Goal: Task Accomplishment & Management: Manage account settings

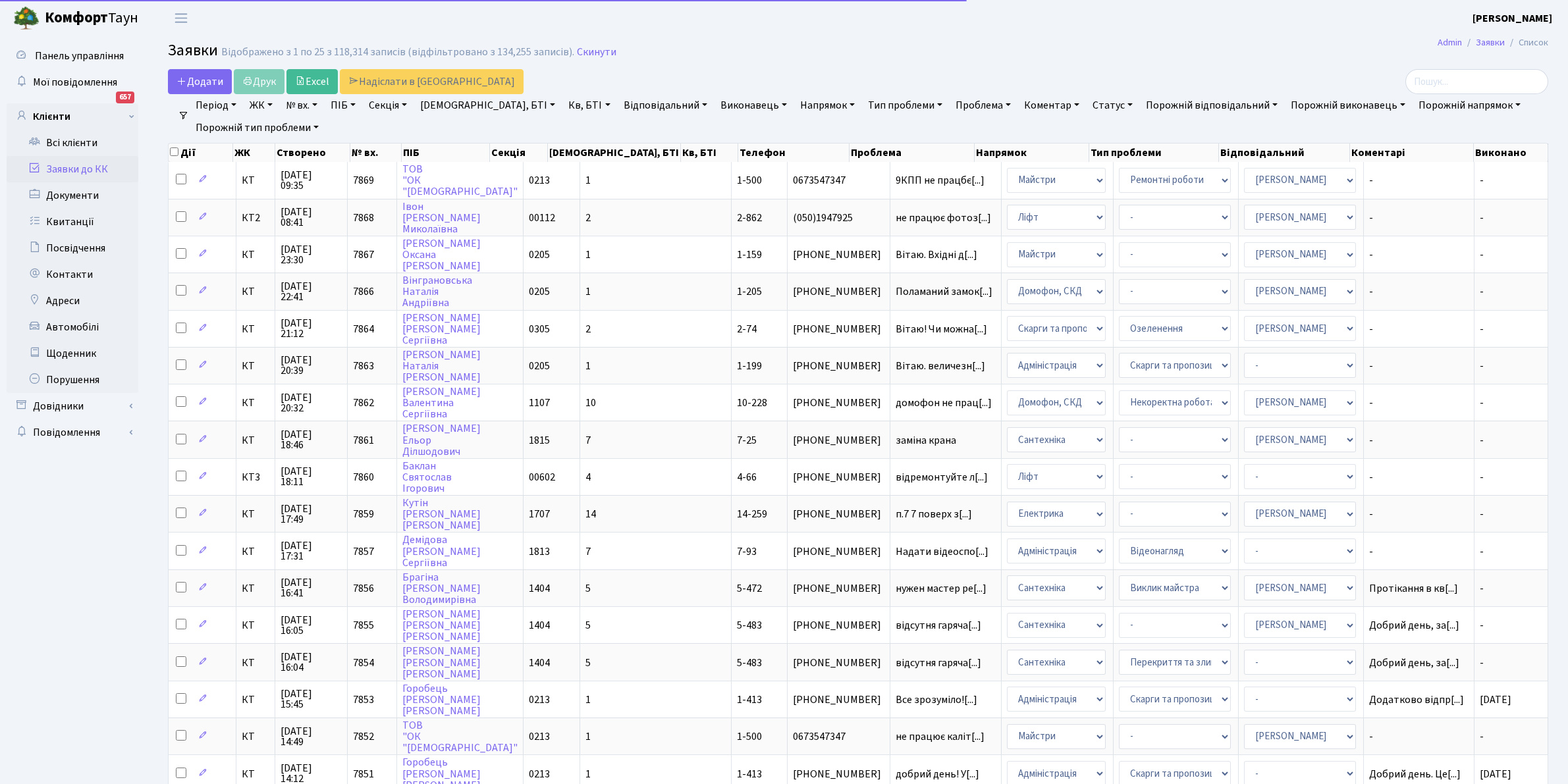
select select "25"
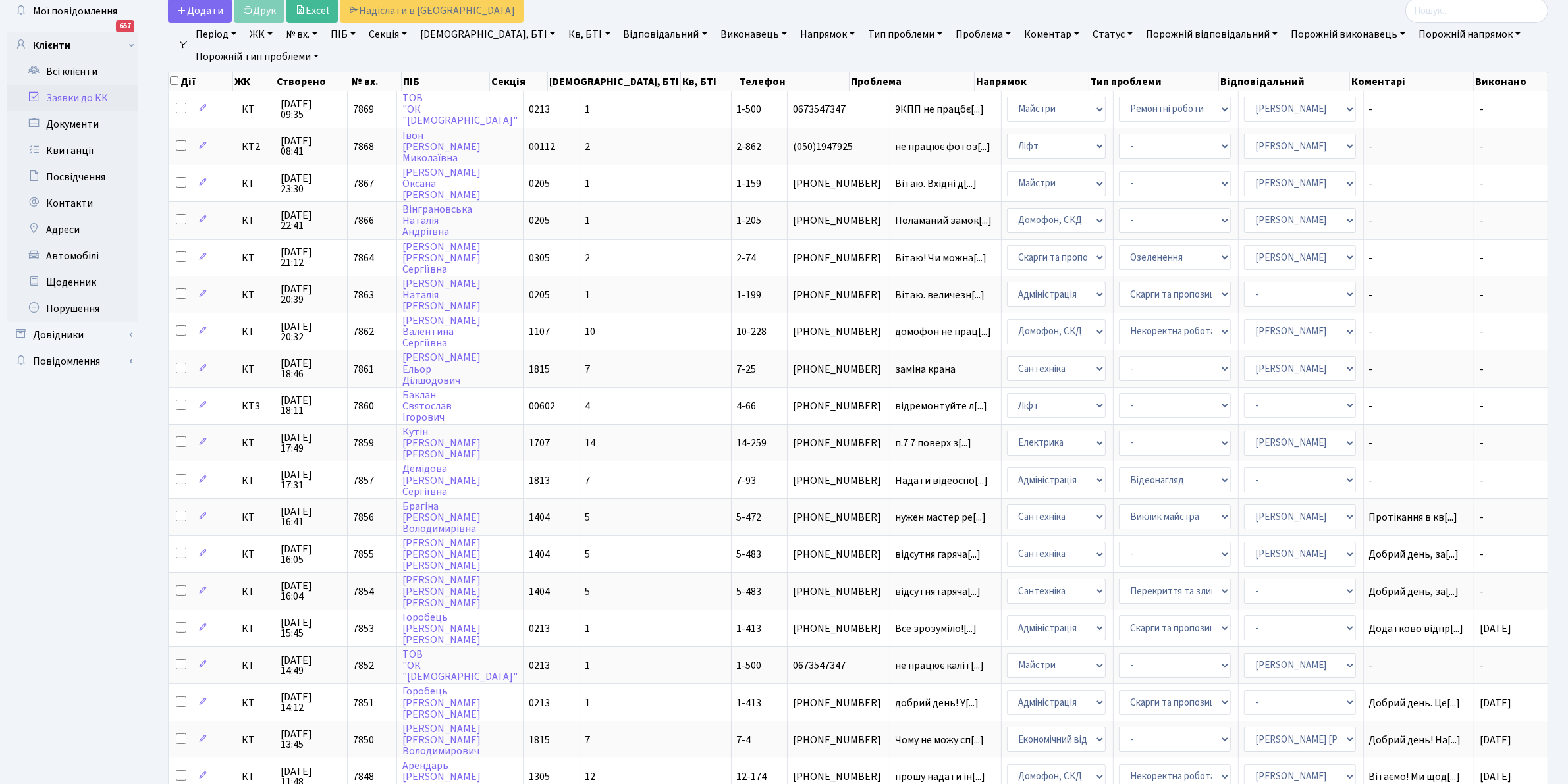
scroll to position [59, 0]
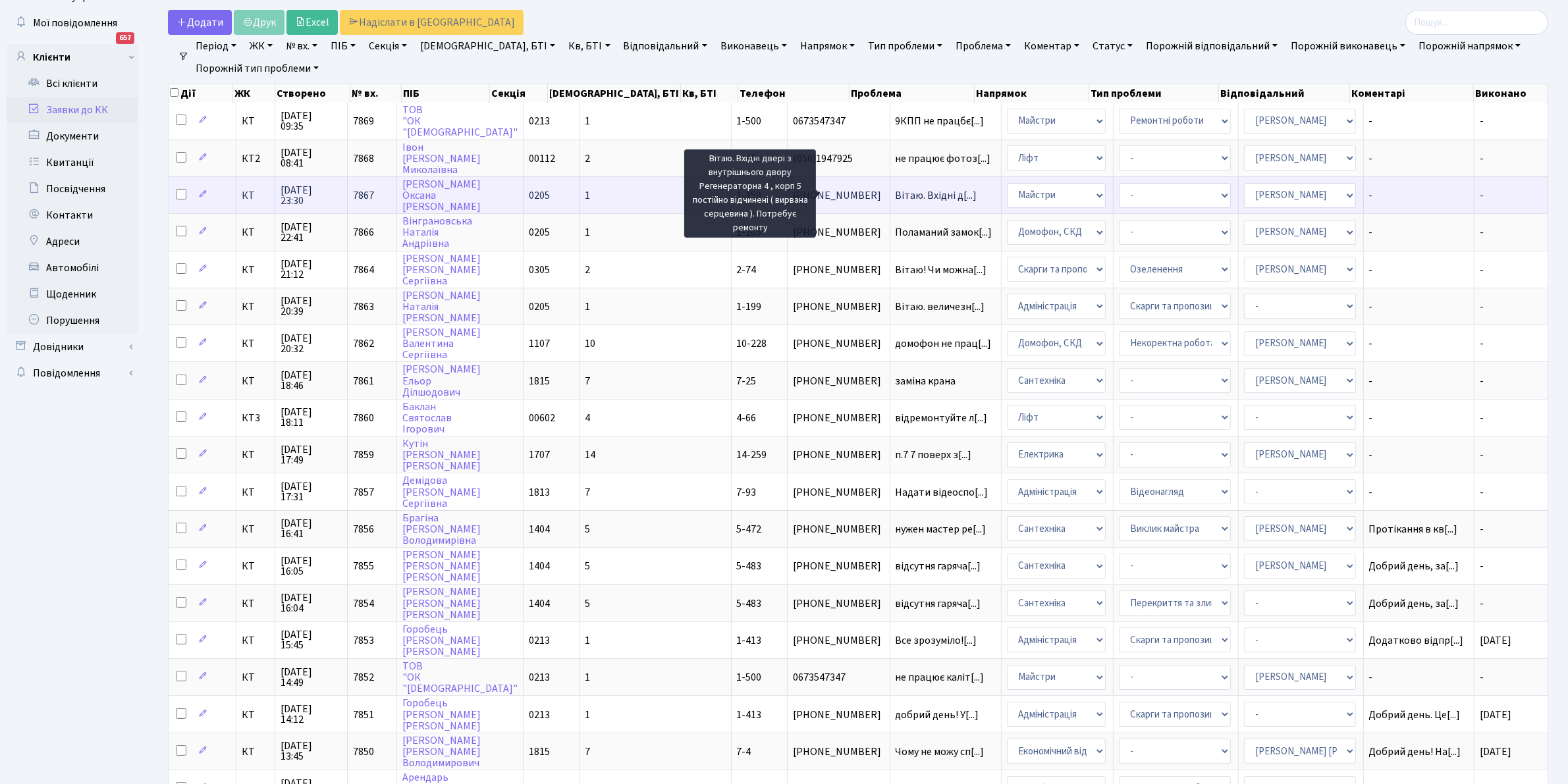
click at [896, 189] on span "Вітаю. Вхідні д[...]" at bounding box center [936, 196] width 81 height 15
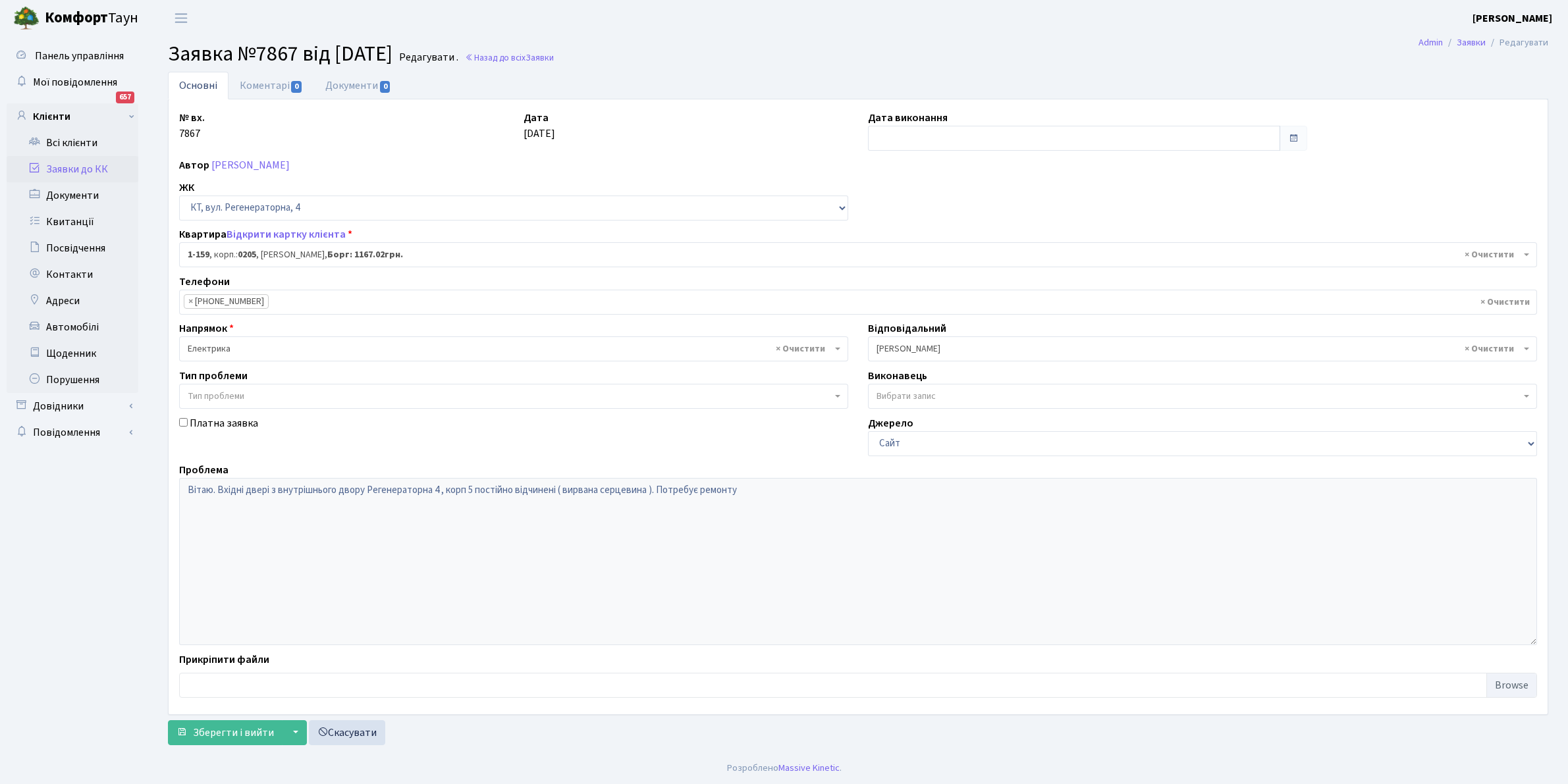
select select "159"
click at [304, 303] on input "search" at bounding box center [335, 302] width 132 height 24
click at [237, 165] on link "Барткова Оксана Петрівна" at bounding box center [251, 165] width 79 height 15
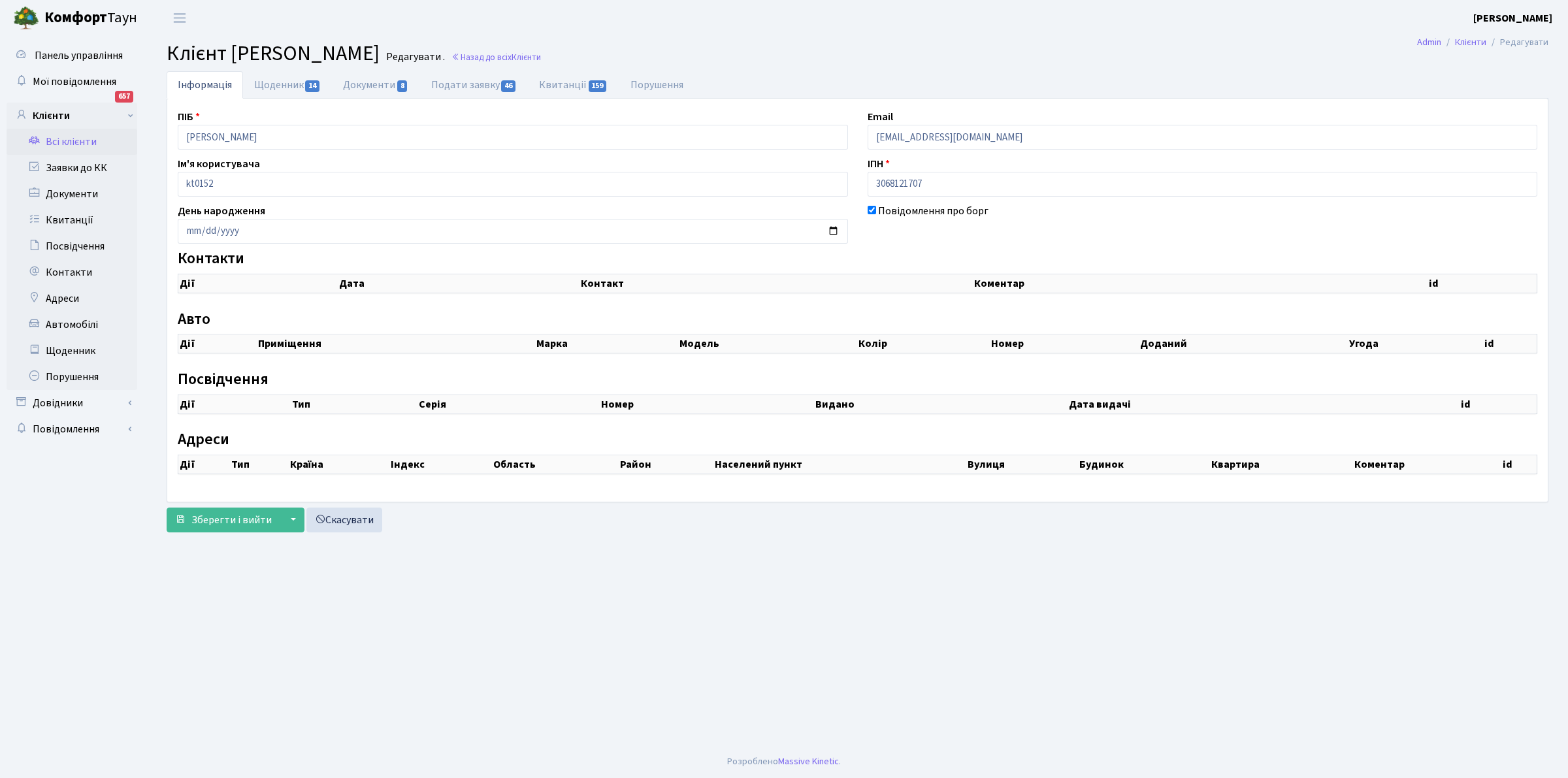
checkbox input "true"
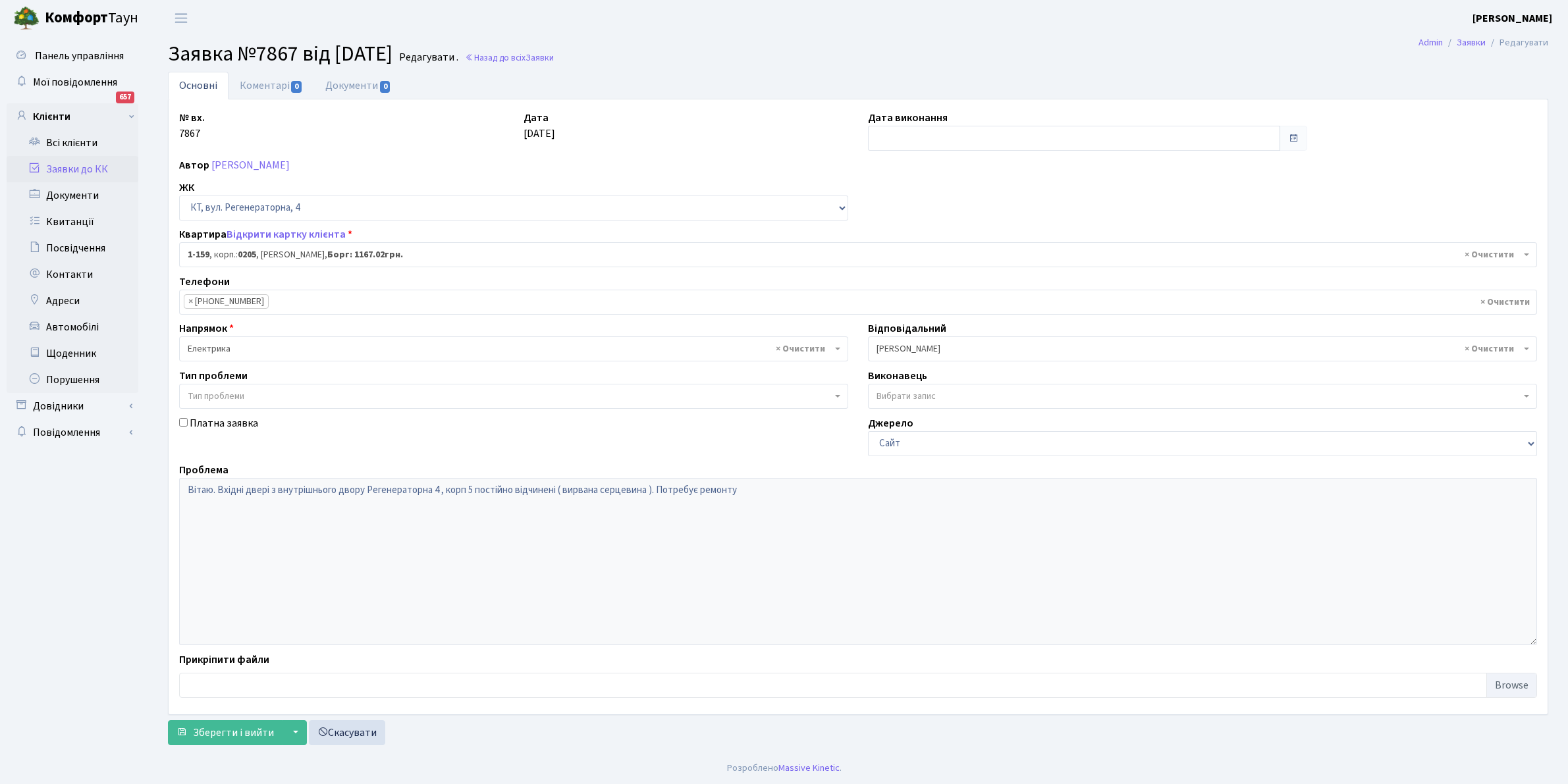
select select "159"
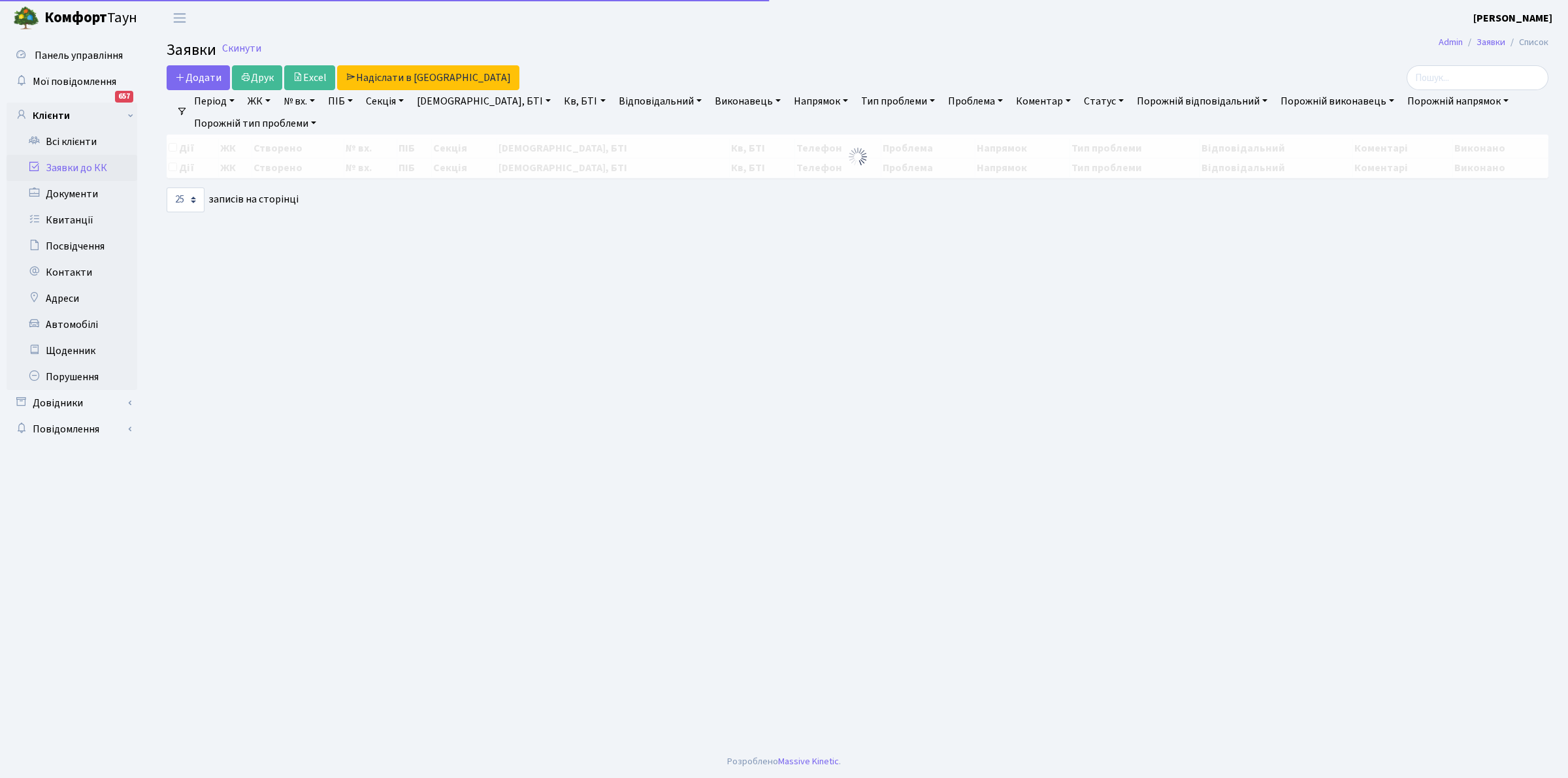
select select "25"
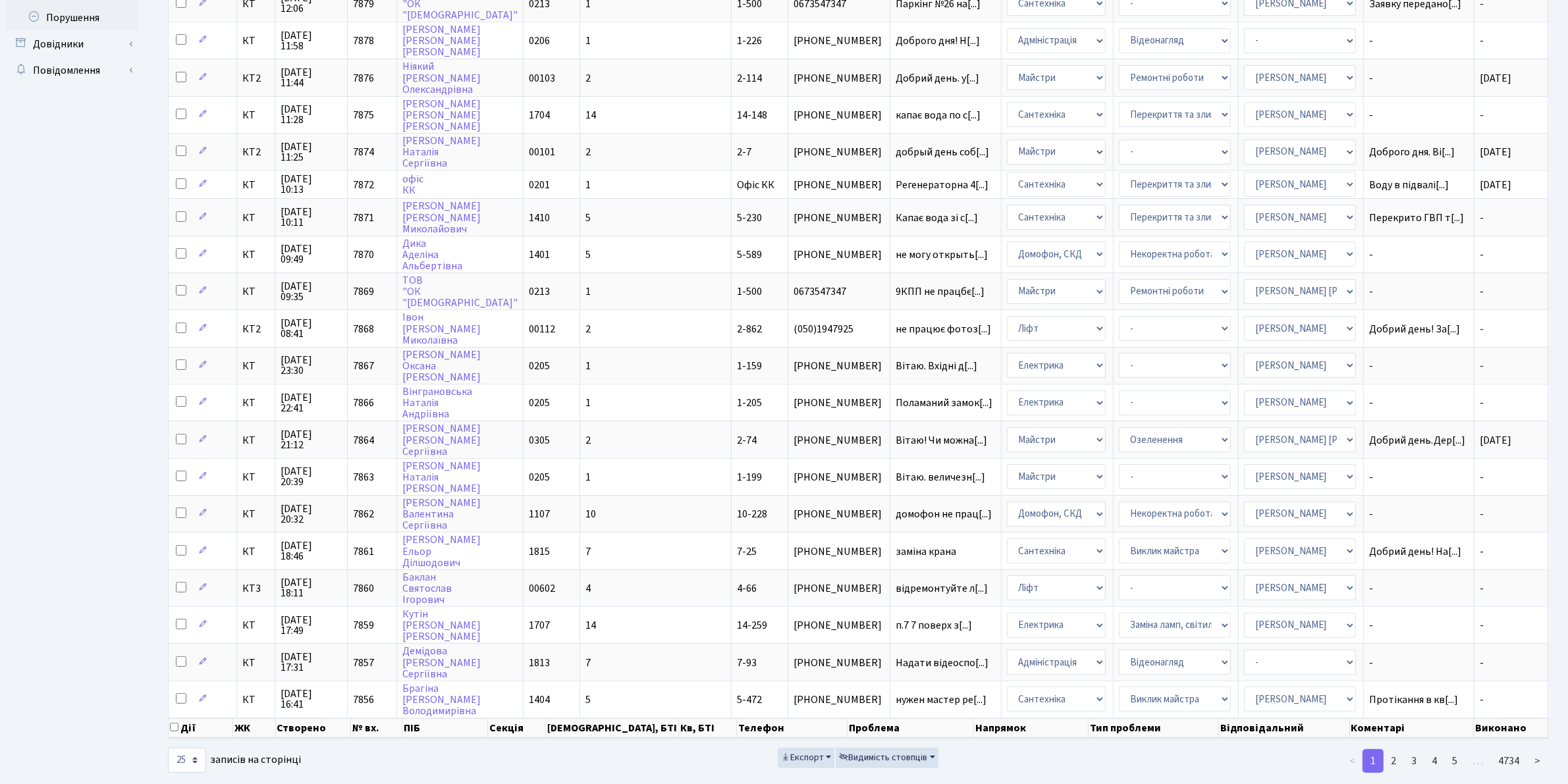
scroll to position [366, 0]
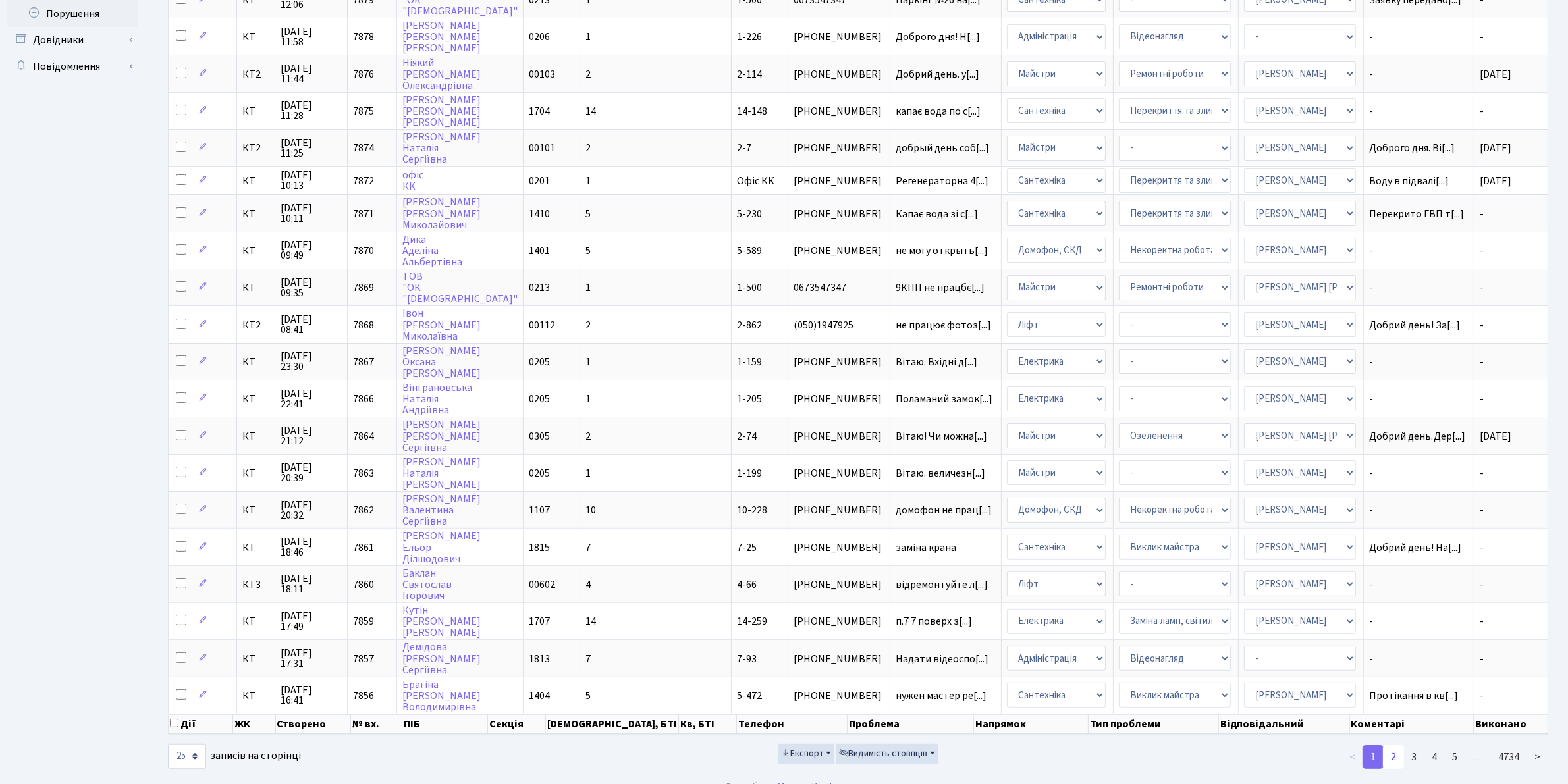
click at [1393, 745] on link "2" at bounding box center [1392, 757] width 21 height 24
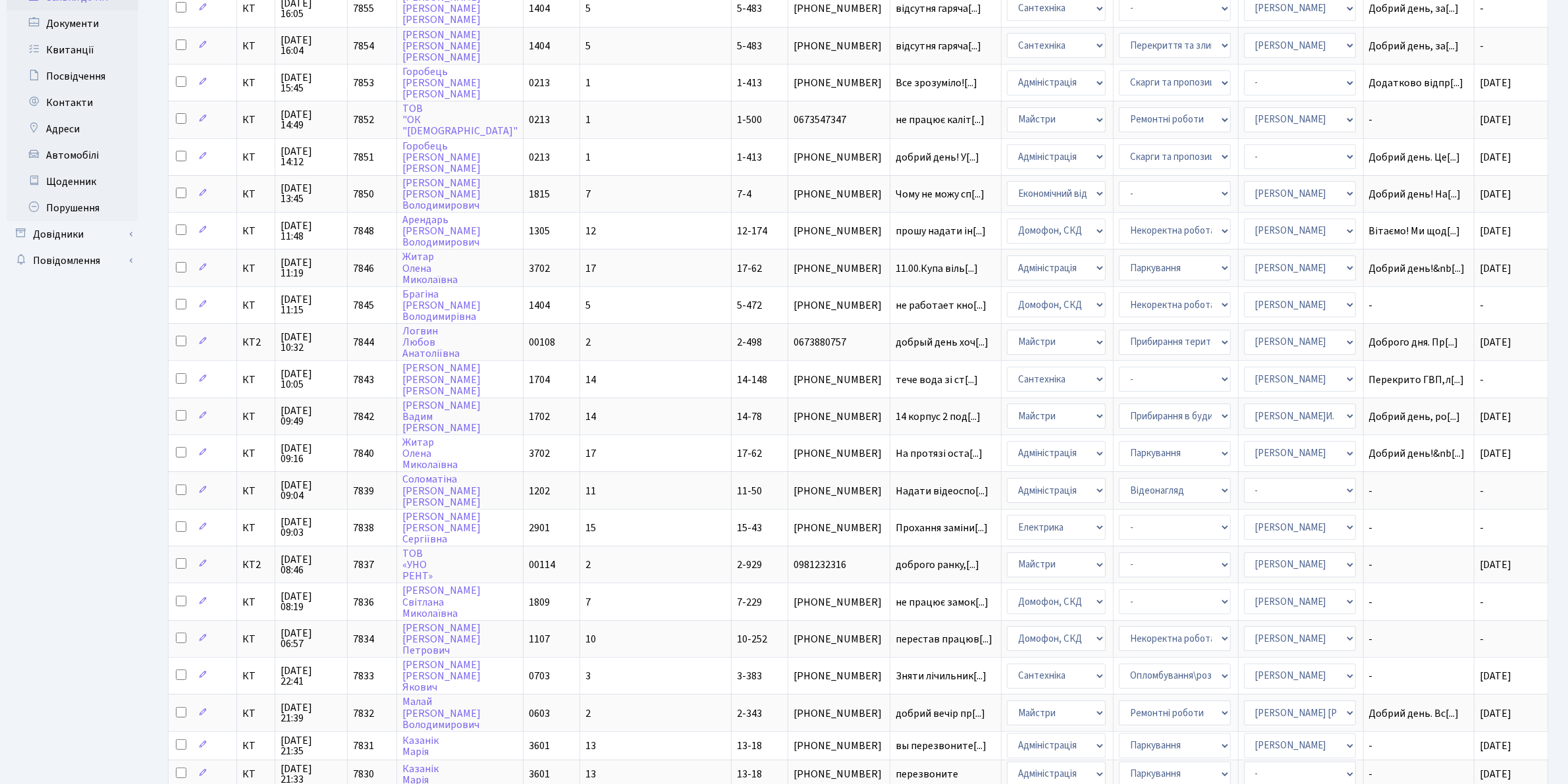
scroll to position [0, 0]
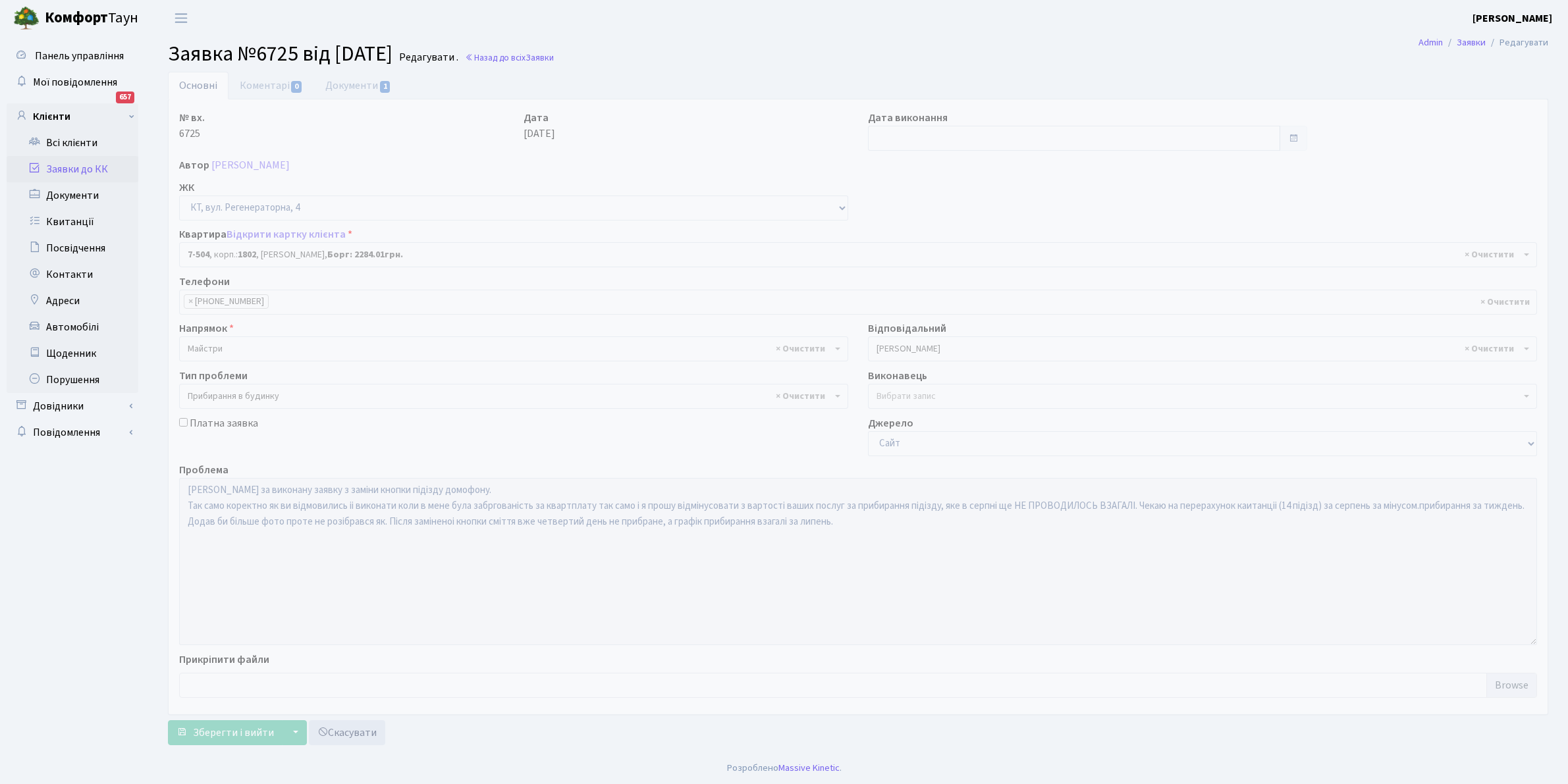
select select "4659"
select select "58"
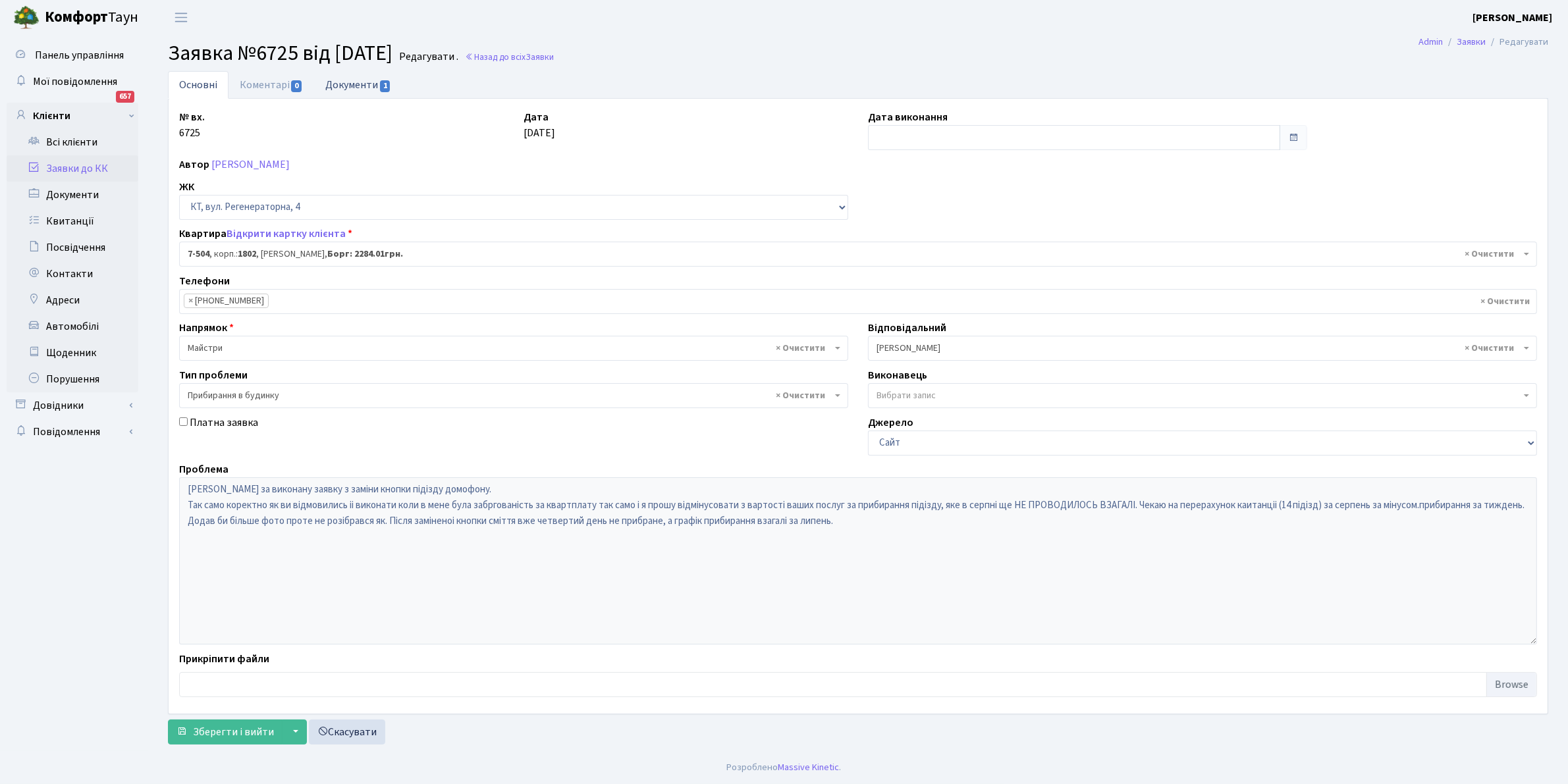
click at [368, 86] on link "Документи 1" at bounding box center [358, 85] width 89 height 27
select select "25"
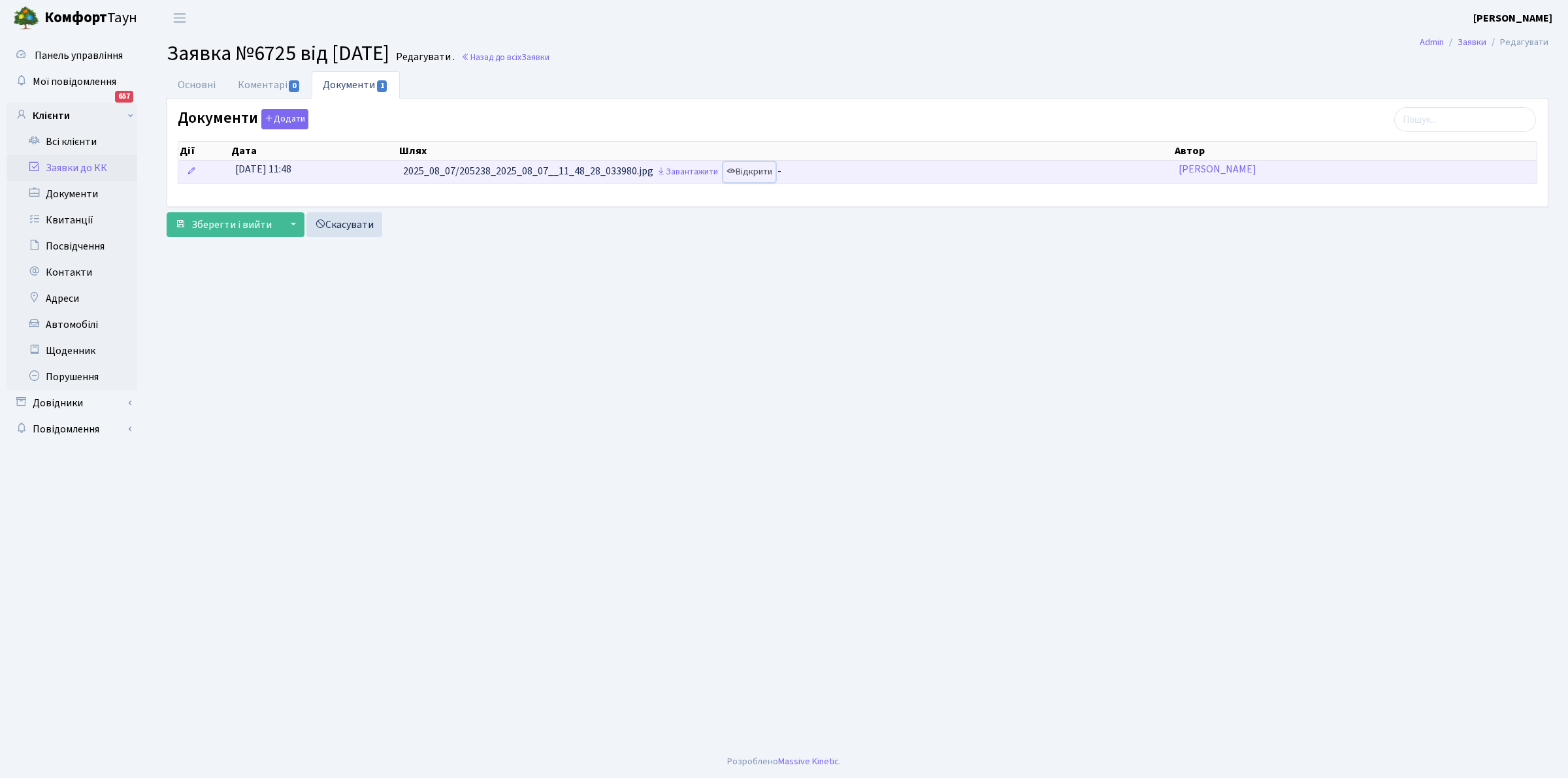
click at [756, 173] on link "Відкрити" at bounding box center [749, 172] width 53 height 20
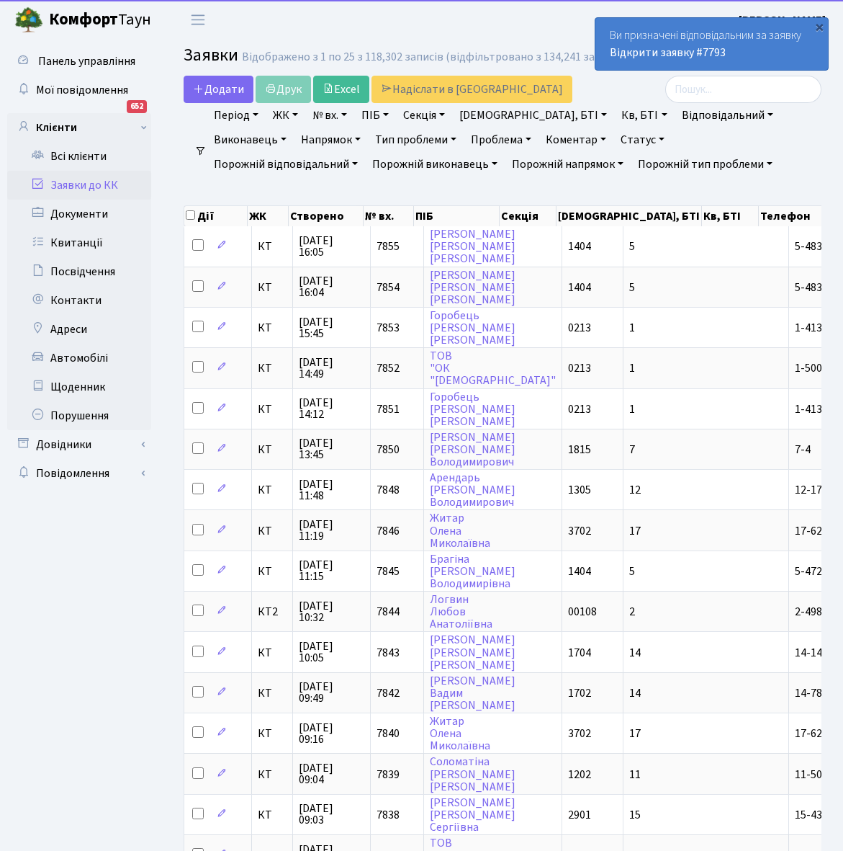
select select "25"
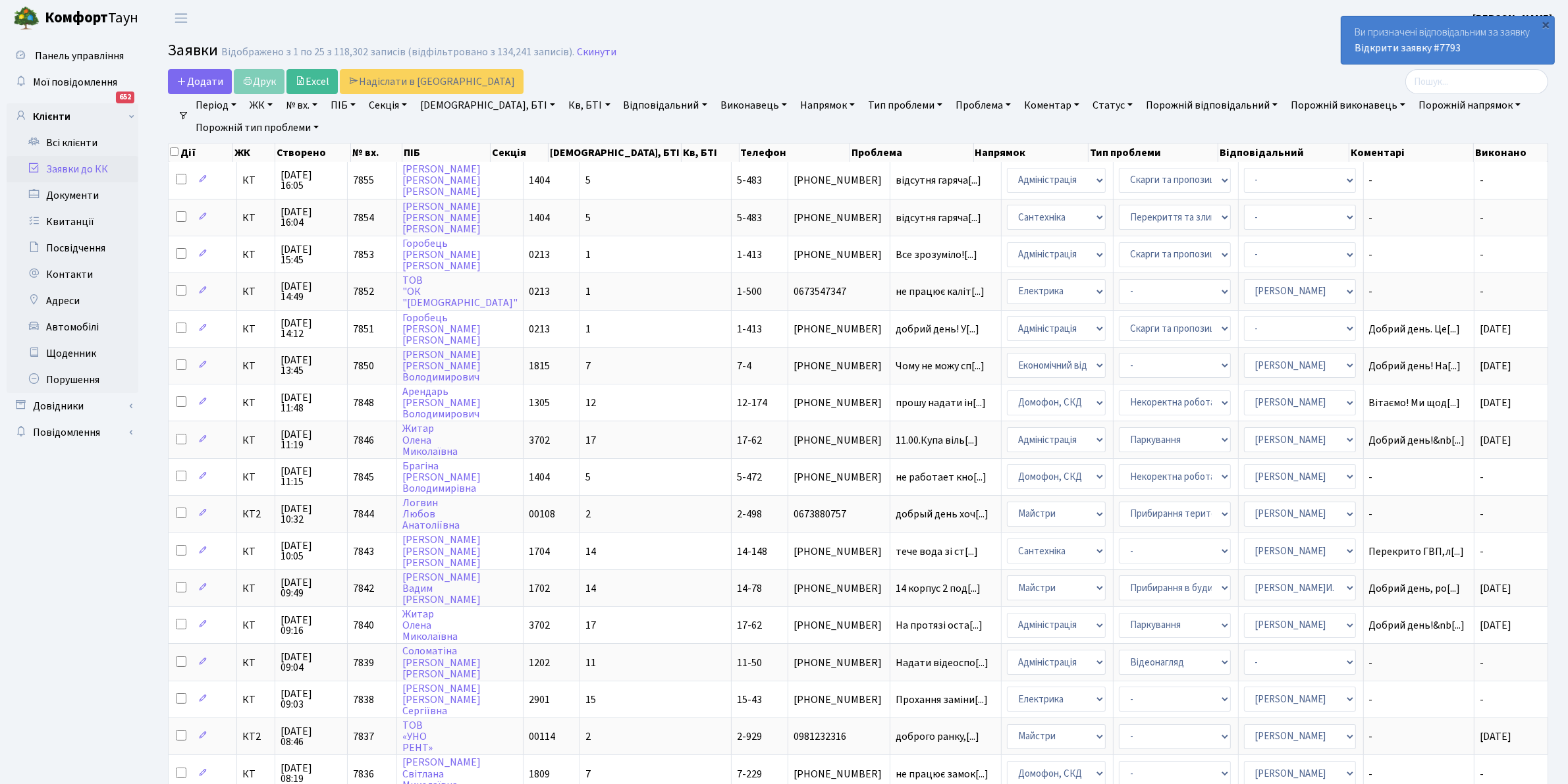
click at [771, 35] on div "Ви призначені відповідальним за заявку Відкрити заявку #7793" at bounding box center [1447, 40] width 213 height 48
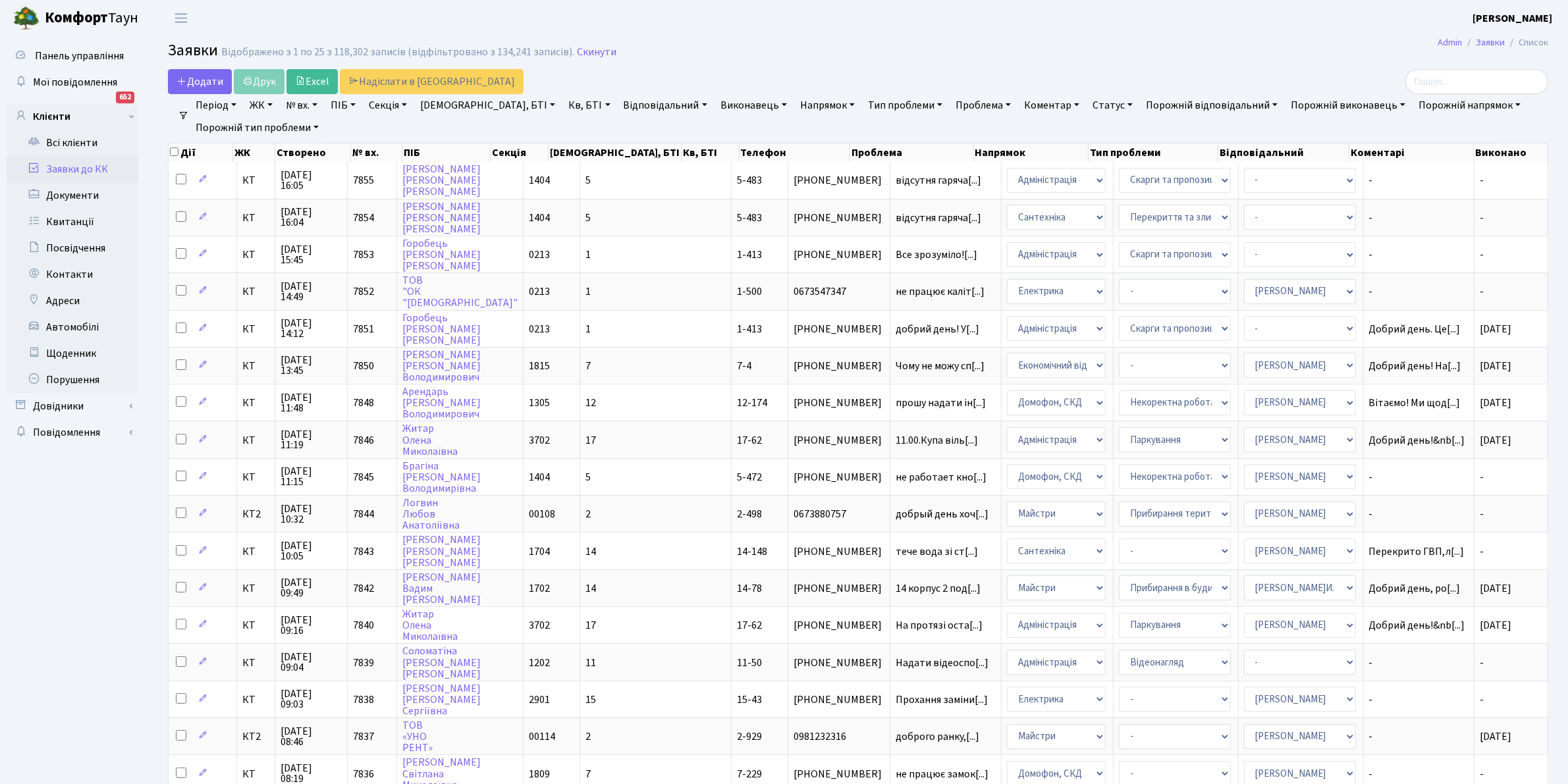
drag, startPoint x: 624, startPoint y: 102, endPoint x: 619, endPoint y: 126, distance: 24.5
click at [624, 102] on link "Відповідальний" at bounding box center [665, 105] width 94 height 22
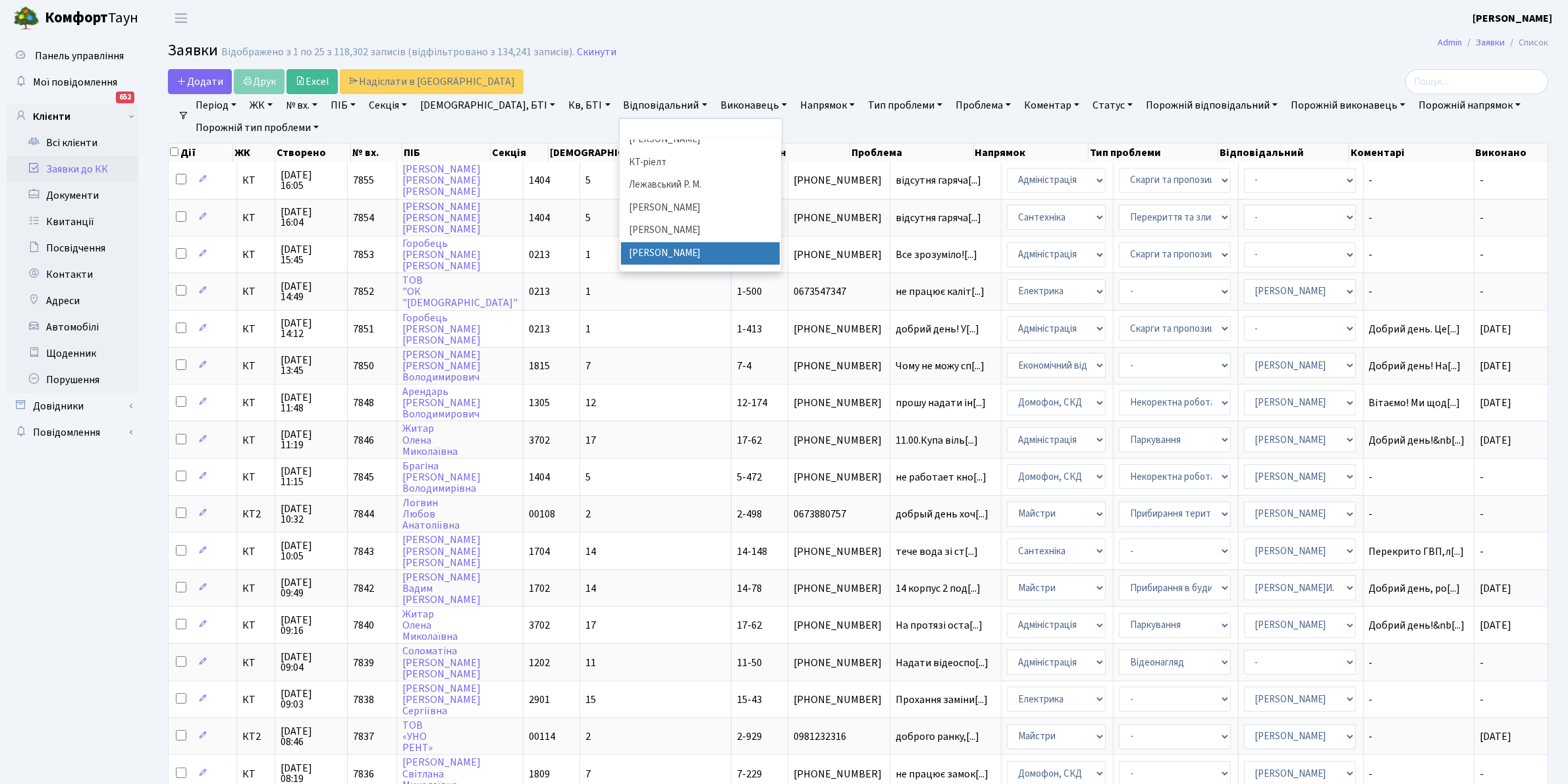
click at [634, 242] on li "[PERSON_NAME]" at bounding box center [700, 253] width 159 height 23
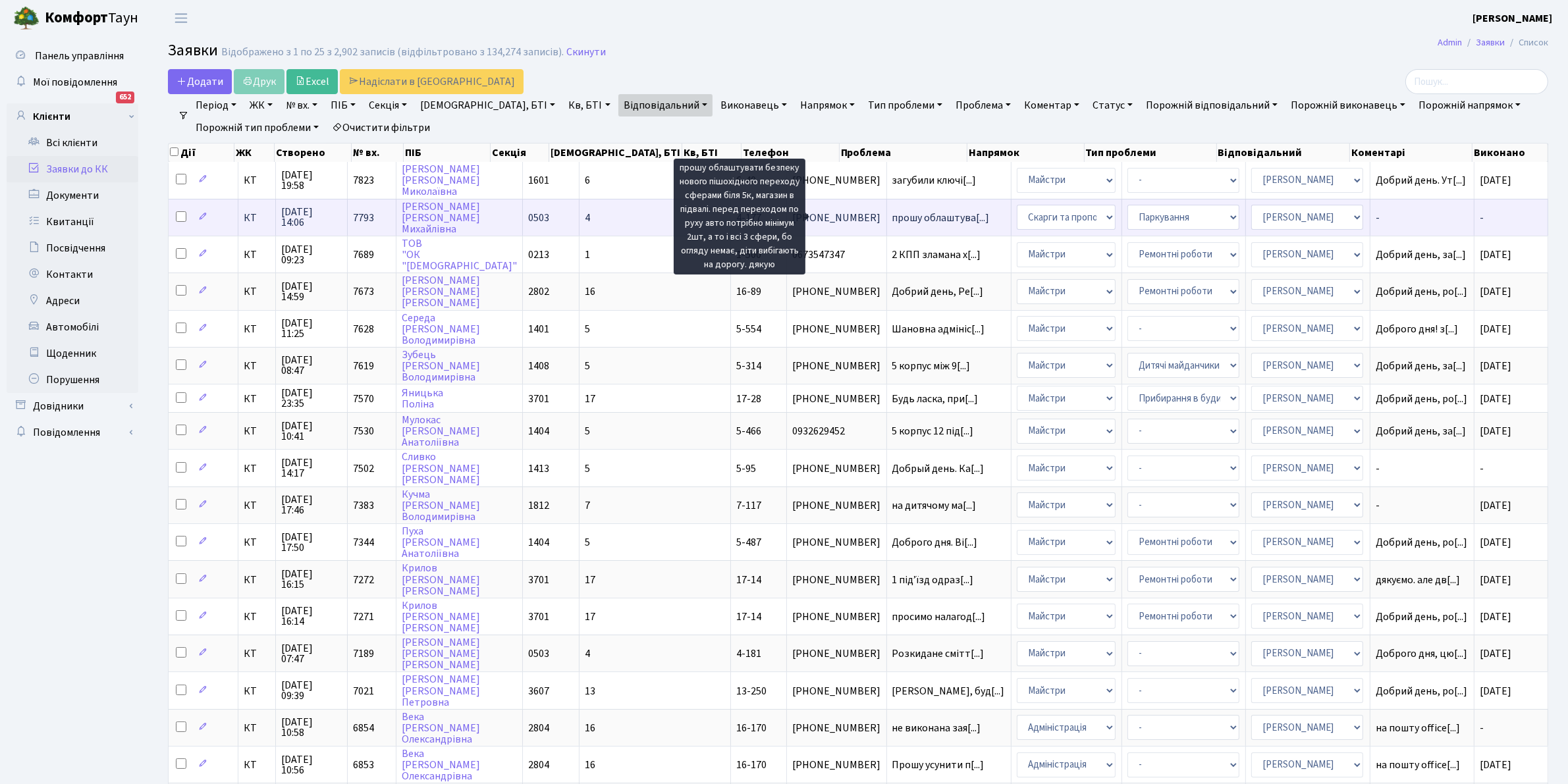
click at [771, 214] on span "прошу облаштува[...]" at bounding box center [941, 217] width 98 height 15
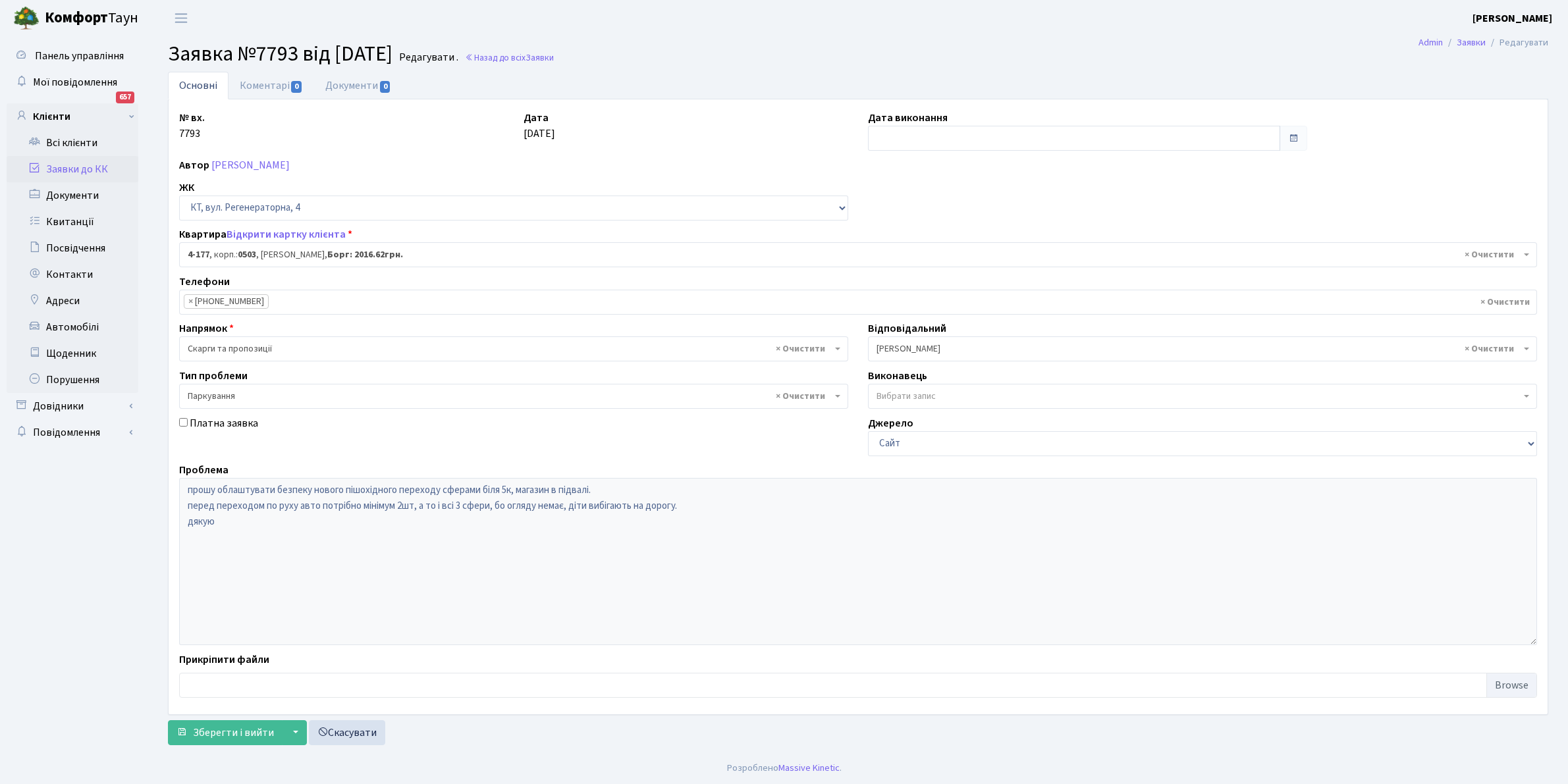
select select "1103"
select select "66"
click at [463, 166] on div "Автор [PERSON_NAME]" at bounding box center [858, 164] width 1378 height 16
